Goal: Transaction & Acquisition: Purchase product/service

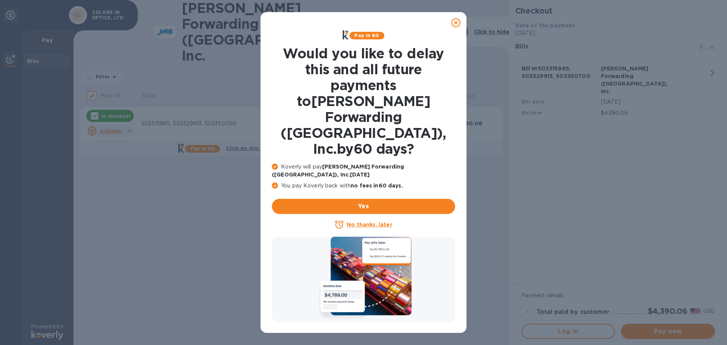
click at [456, 22] on icon at bounding box center [455, 22] width 9 height 9
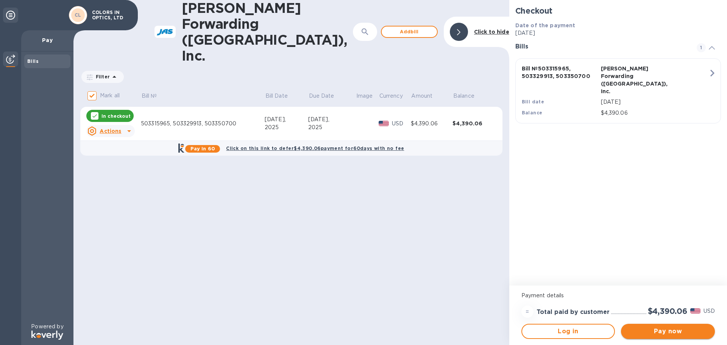
drag, startPoint x: 667, startPoint y: 331, endPoint x: 658, endPoint y: 331, distance: 9.1
click at [665, 331] on span "Pay now" at bounding box center [668, 331] width 82 height 9
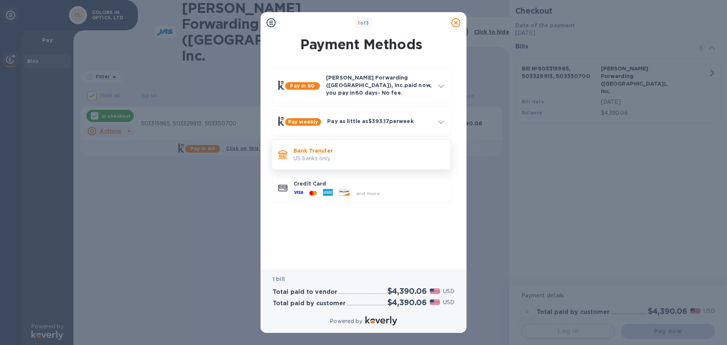
click at [307, 155] on p "US banks only." at bounding box center [368, 159] width 151 height 8
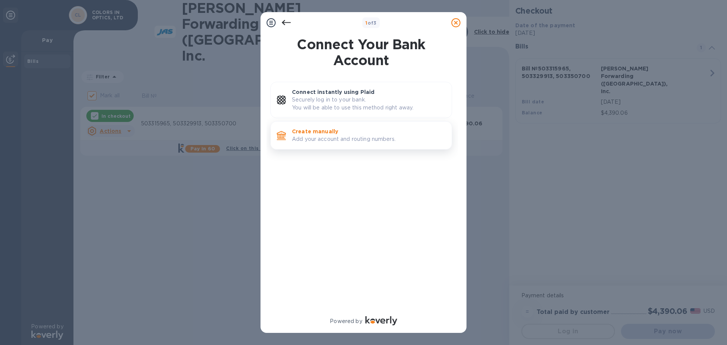
click at [334, 132] on p "Create manually" at bounding box center [369, 132] width 154 height 8
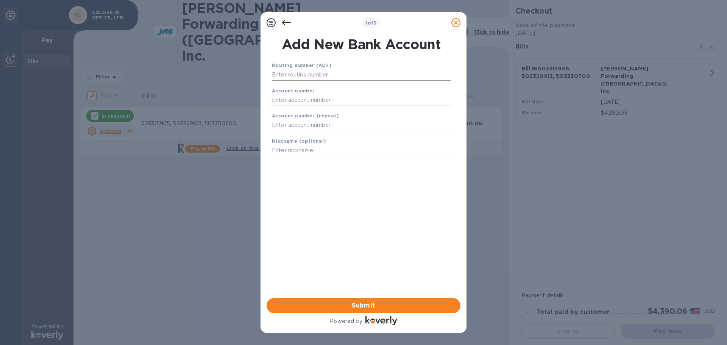
click at [330, 73] on input "text" at bounding box center [361, 74] width 179 height 11
type input "026013673"
click at [319, 108] on input "text" at bounding box center [361, 109] width 179 height 11
type input "4438008785"
click at [300, 130] on input "text" at bounding box center [361, 134] width 179 height 11
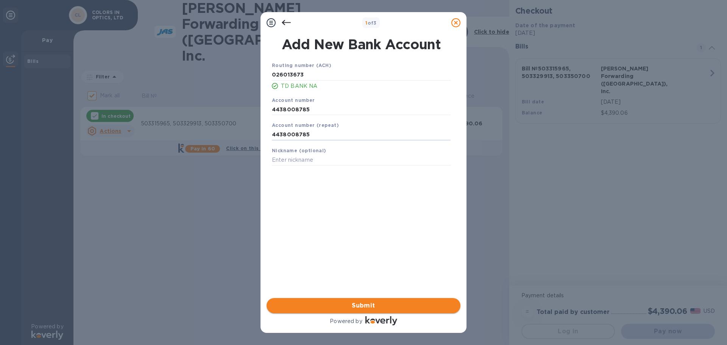
type input "4438008785"
click at [371, 305] on span "Submit" at bounding box center [364, 305] width 182 height 9
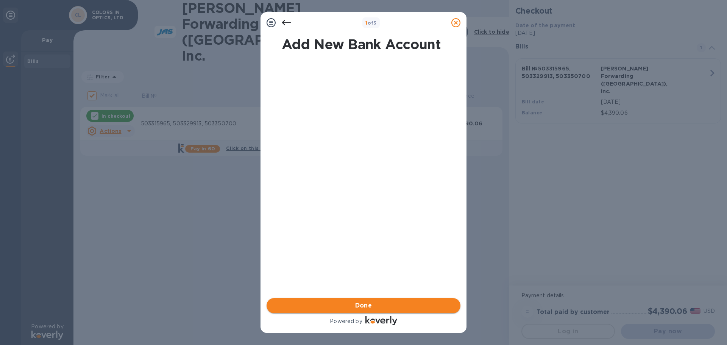
click at [358, 304] on span "Done" at bounding box center [363, 305] width 17 height 9
